Goal: Task Accomplishment & Management: Use online tool/utility

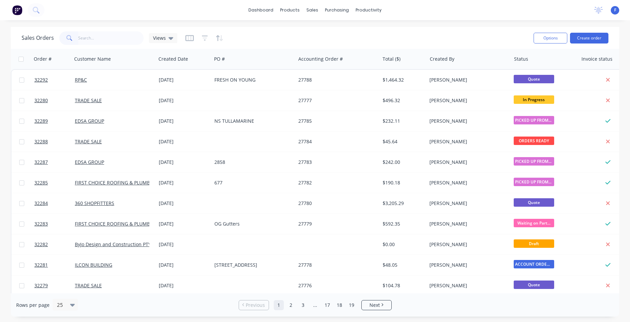
drag, startPoint x: 0, startPoint y: 0, endPoint x: 100, endPoint y: 39, distance: 107.1
click at [86, 41] on input "text" at bounding box center [111, 37] width 66 height 13
type input "322"
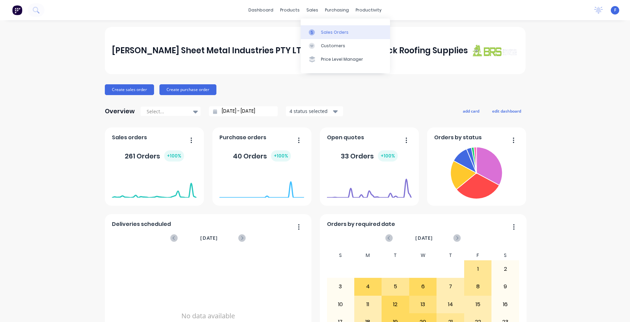
click at [323, 30] on div "Sales Orders" at bounding box center [335, 32] width 28 height 6
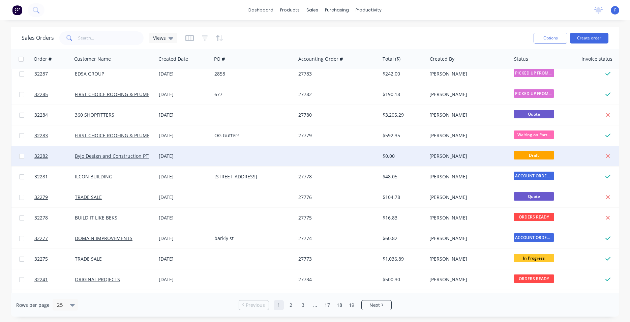
scroll to position [115, 0]
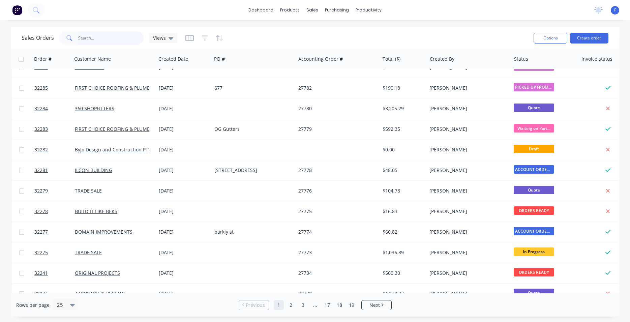
click at [107, 37] on input "text" at bounding box center [111, 37] width 66 height 13
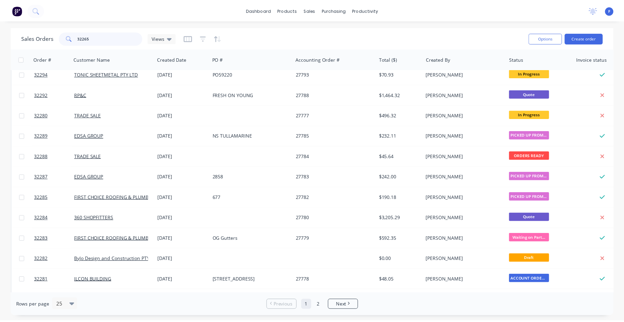
scroll to position [0, 0]
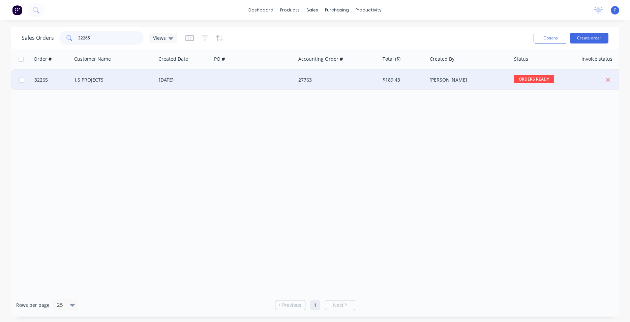
type input "32265"
click at [219, 84] on div at bounding box center [254, 80] width 84 height 20
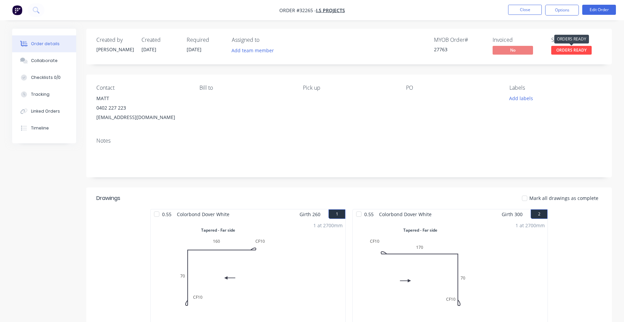
click at [560, 53] on span "ORDERS READY" at bounding box center [572, 50] width 40 height 8
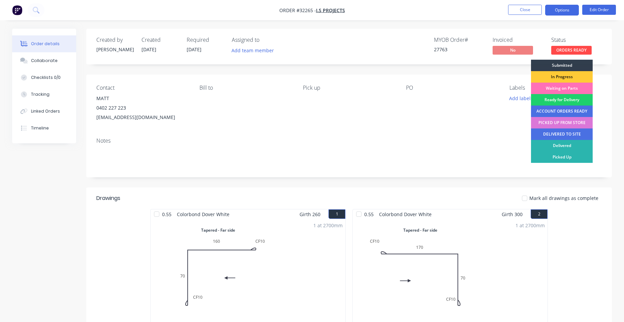
click at [566, 11] on button "Options" at bounding box center [562, 10] width 34 height 11
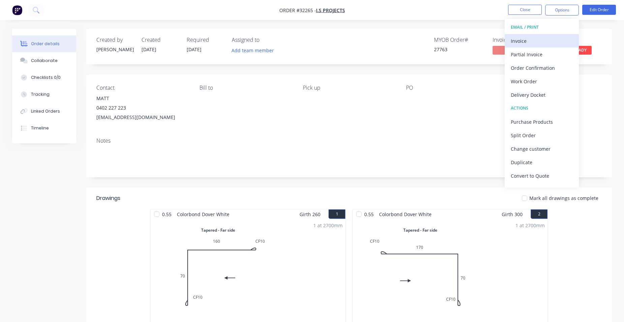
click at [538, 41] on div "Invoice" at bounding box center [542, 41] width 62 height 10
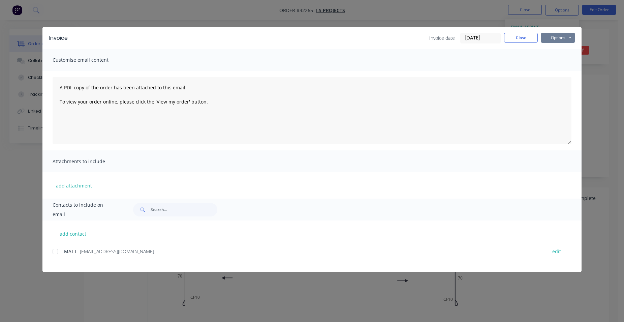
click at [554, 36] on button "Options" at bounding box center [558, 38] width 34 height 10
click at [567, 57] on button "Print" at bounding box center [562, 60] width 43 height 11
